Goal: Find contact information: Find contact information

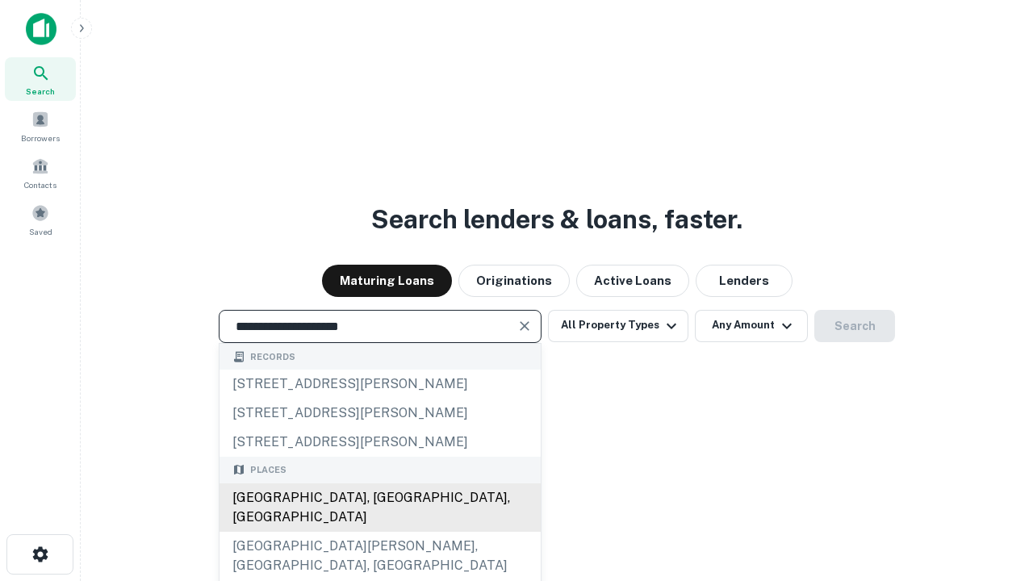
click at [379, 532] on div "[GEOGRAPHIC_DATA], [GEOGRAPHIC_DATA], [GEOGRAPHIC_DATA]" at bounding box center [380, 508] width 321 height 48
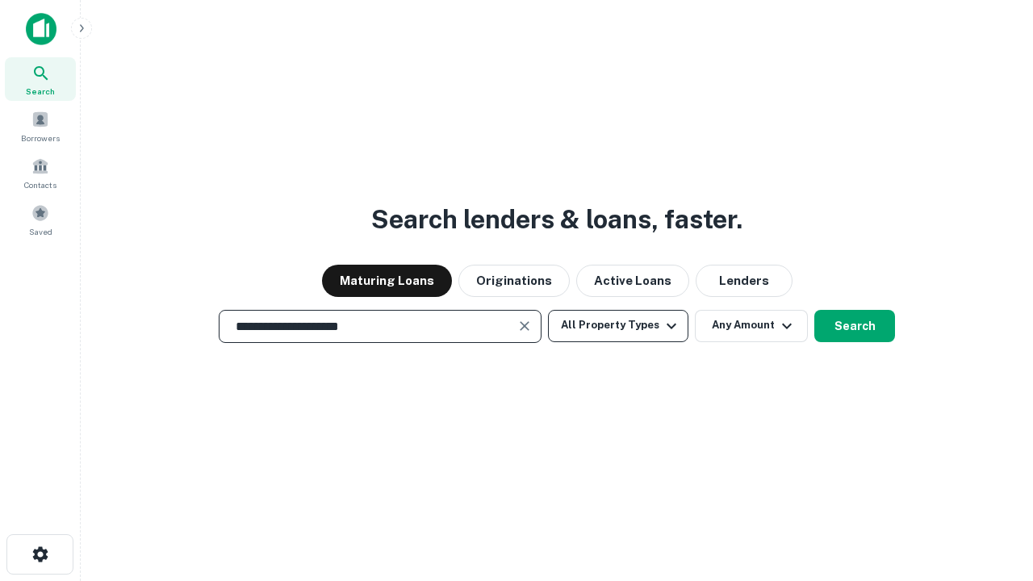
type input "**********"
click at [618, 325] on button "All Property Types" at bounding box center [618, 326] width 140 height 32
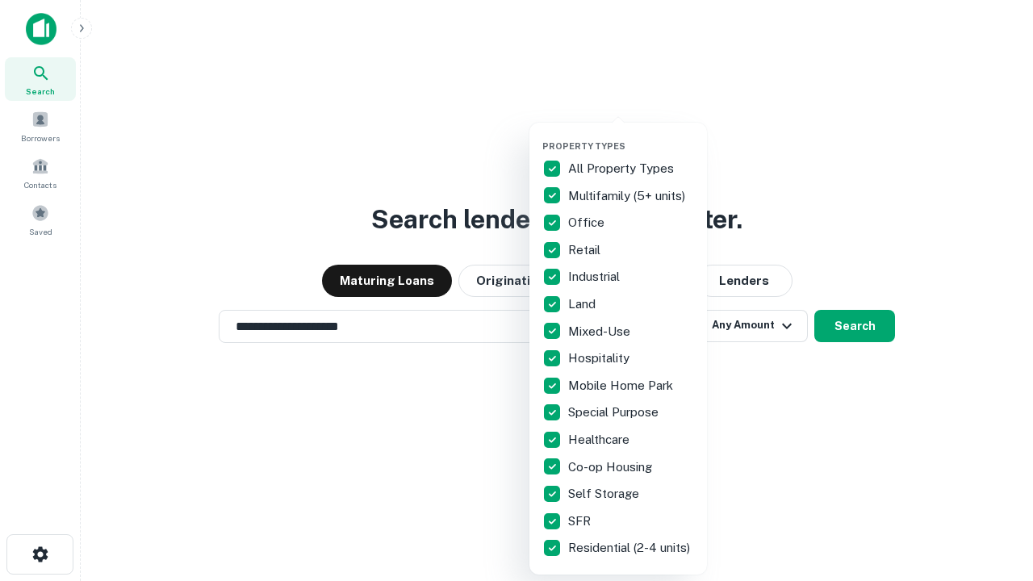
click at [631, 136] on button "button" at bounding box center [631, 136] width 178 height 1
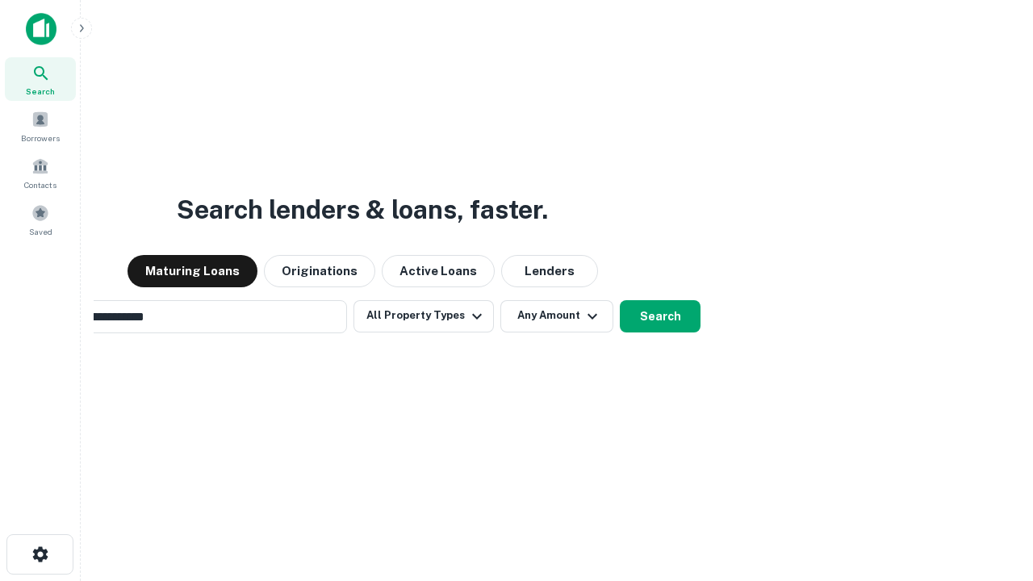
scroll to position [25, 0]
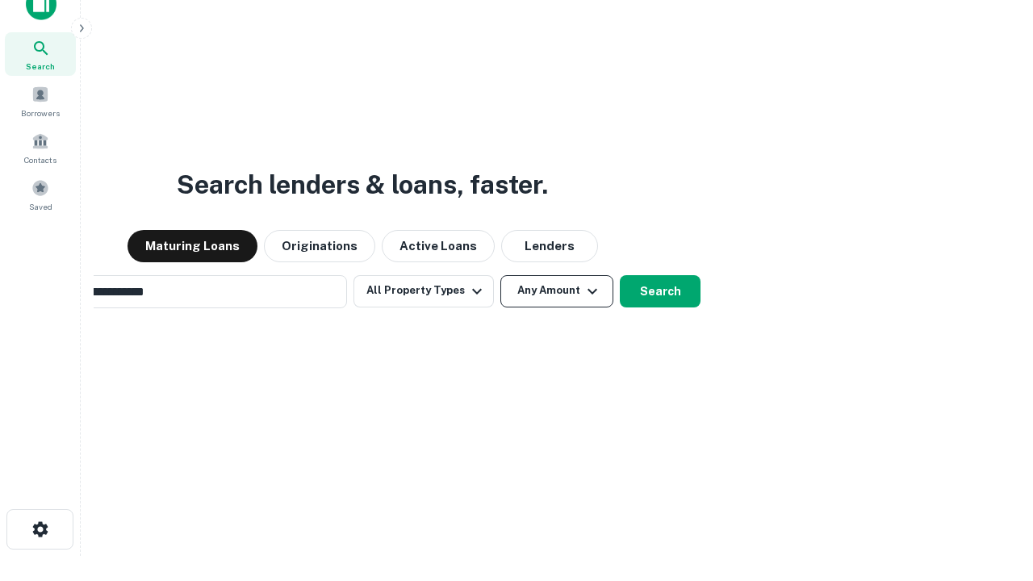
click at [500, 275] on button "Any Amount" at bounding box center [556, 291] width 113 height 32
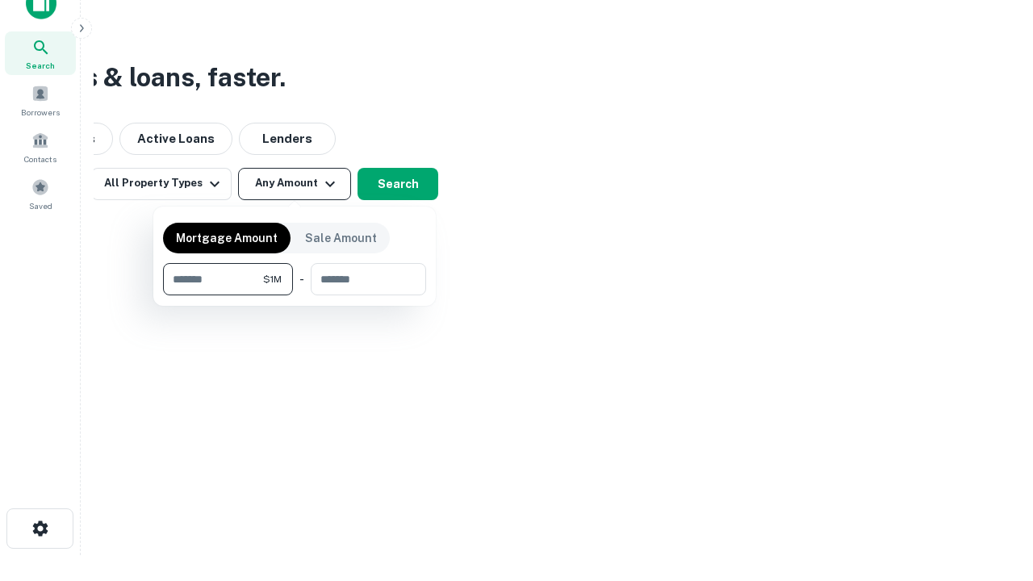
type input "*******"
click at [295, 295] on button "button" at bounding box center [294, 295] width 263 height 1
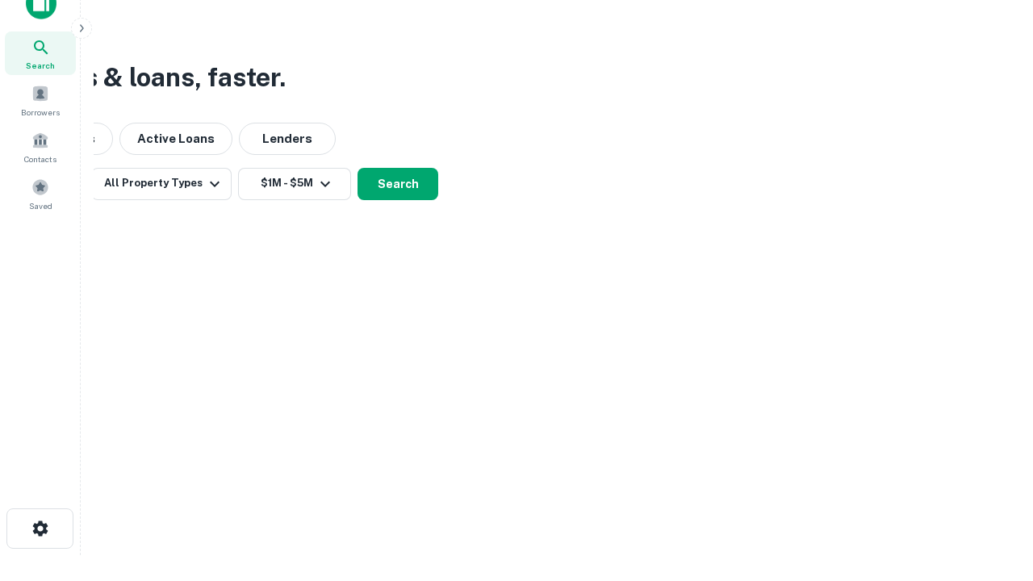
scroll to position [10, 298]
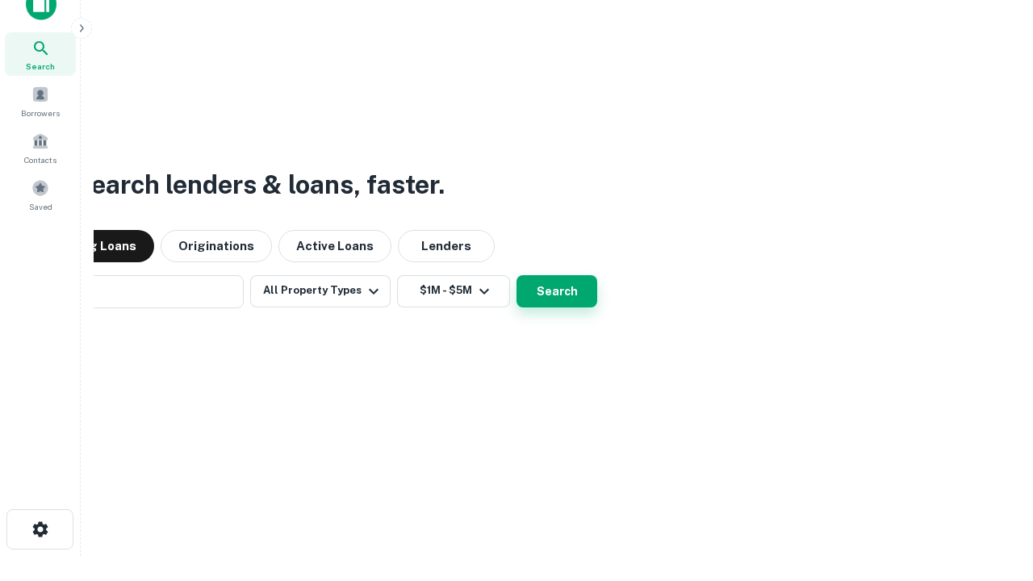
click at [517, 275] on button "Search" at bounding box center [557, 291] width 81 height 32
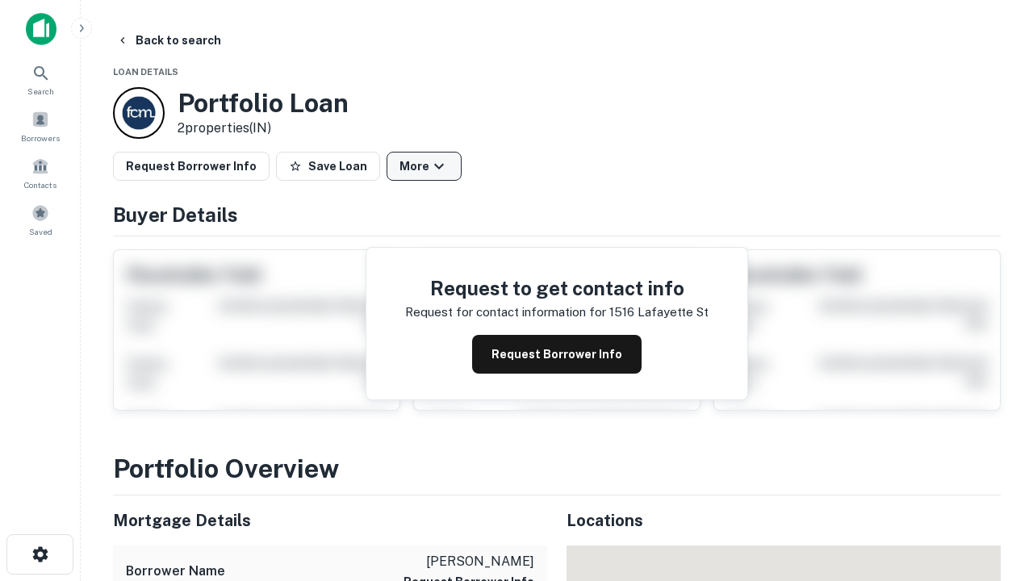
click at [424, 166] on button "More" at bounding box center [424, 166] width 75 height 29
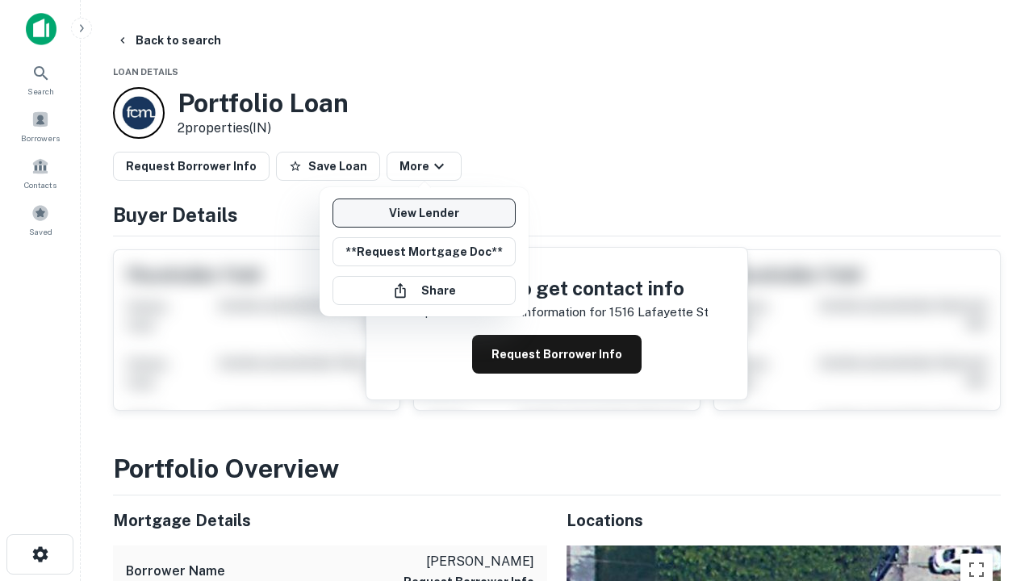
click at [424, 213] on link "View Lender" at bounding box center [424, 213] width 183 height 29
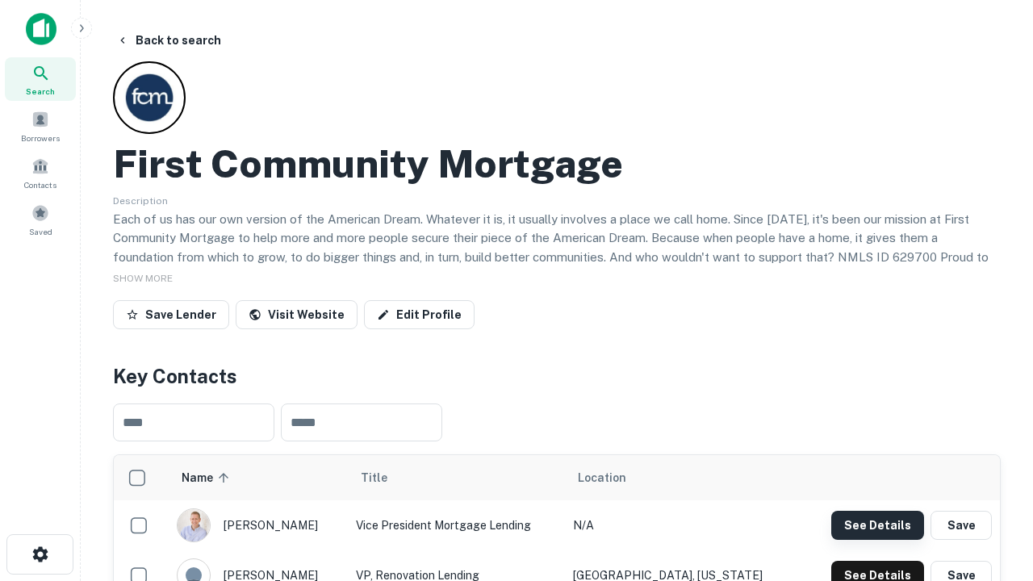
click at [877, 525] on button "See Details" at bounding box center [877, 525] width 93 height 29
click at [40, 555] on icon "button" at bounding box center [40, 554] width 19 height 19
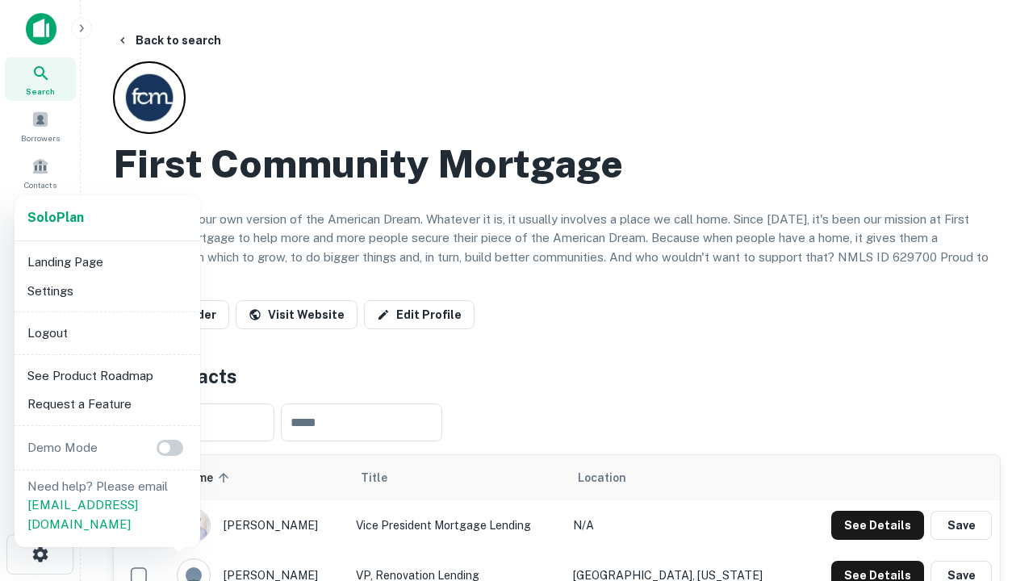
click at [107, 333] on li "Logout" at bounding box center [107, 333] width 173 height 29
